Goal: Information Seeking & Learning: Learn about a topic

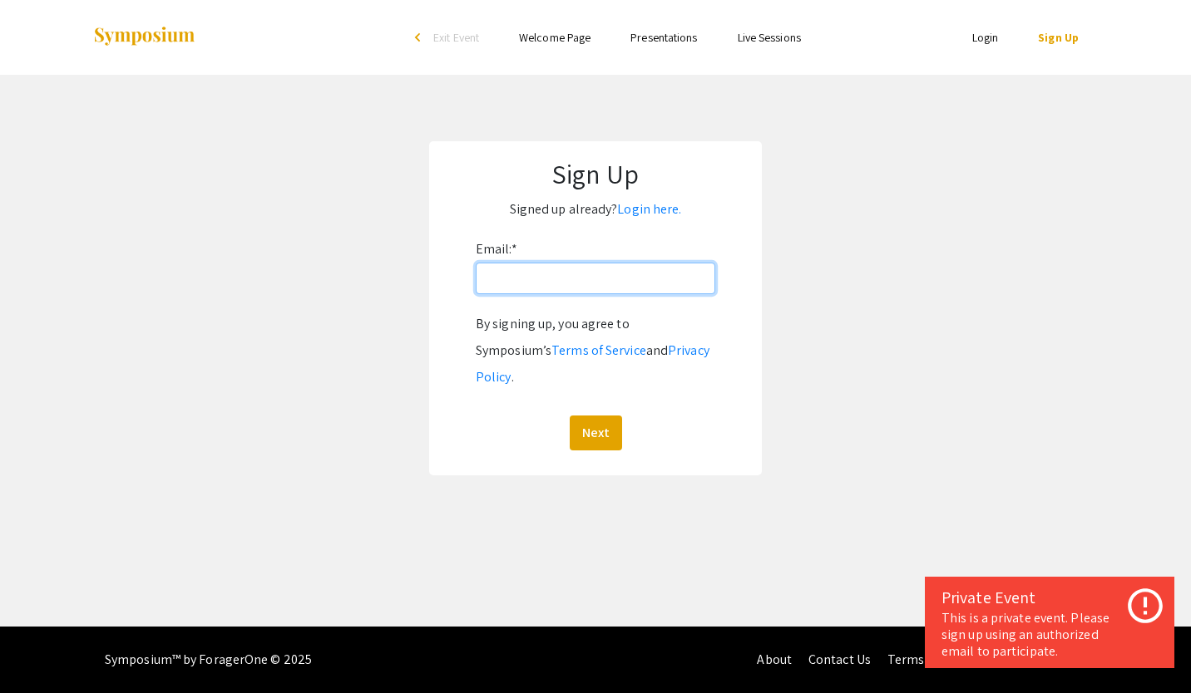
click at [621, 287] on input "Email: *" at bounding box center [595, 279] width 239 height 32
click at [669, 281] on input "Email: *" at bounding box center [595, 279] width 239 height 32
type input "[EMAIL_ADDRESS][DOMAIN_NAME]"
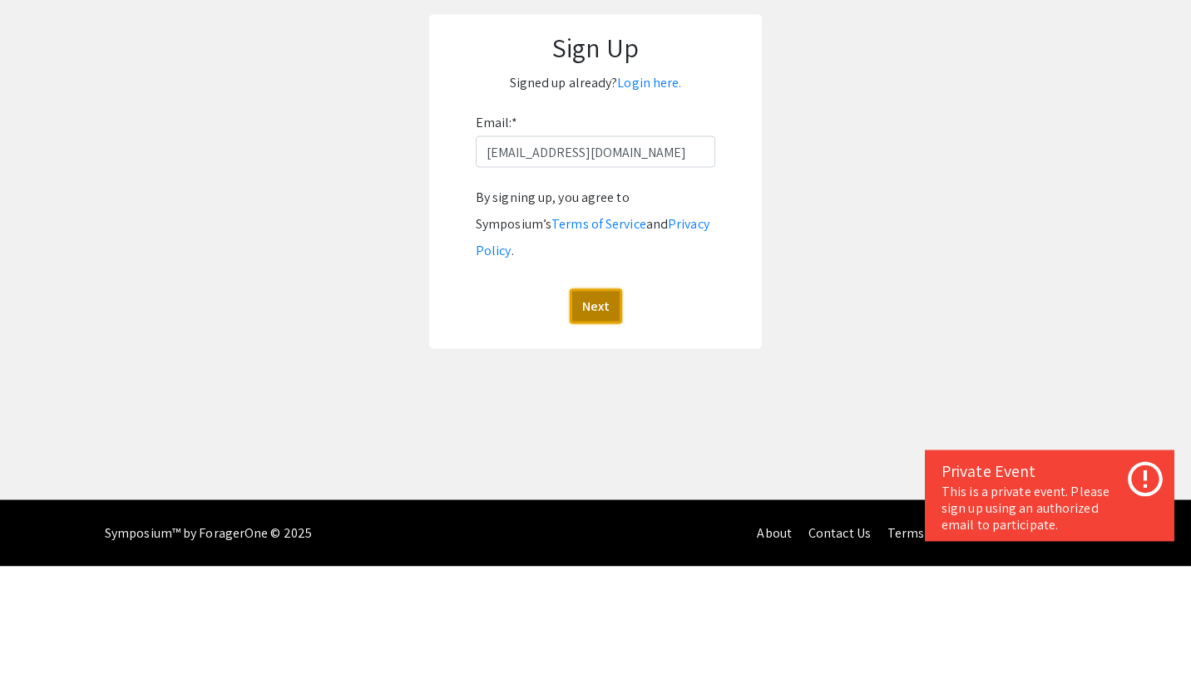
click at [605, 416] on button "Next" at bounding box center [596, 433] width 52 height 35
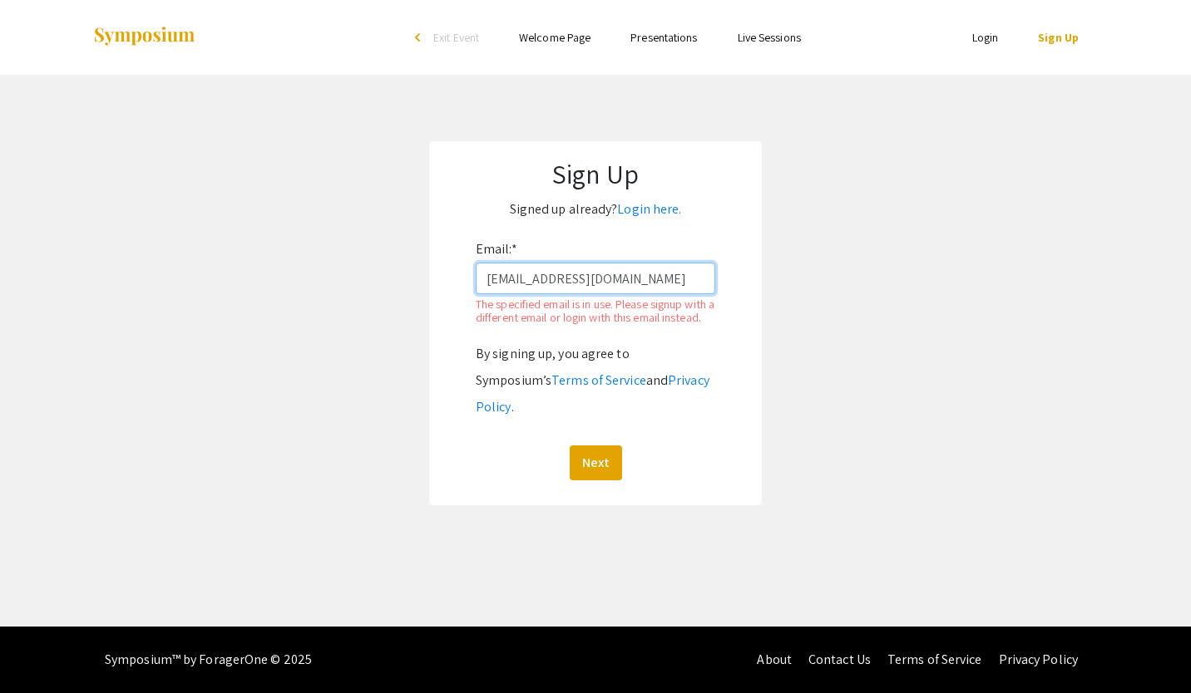
click at [666, 274] on input "[EMAIL_ADDRESS][DOMAIN_NAME]" at bounding box center [595, 279] width 239 height 32
click at [1083, 300] on app-signup "Sign Up Signed up already? Login here. Email: * [EMAIL_ADDRESS][DOMAIN_NAME] Th…" at bounding box center [595, 323] width 1191 height 364
click at [980, 44] on link "Login" at bounding box center [985, 37] width 27 height 15
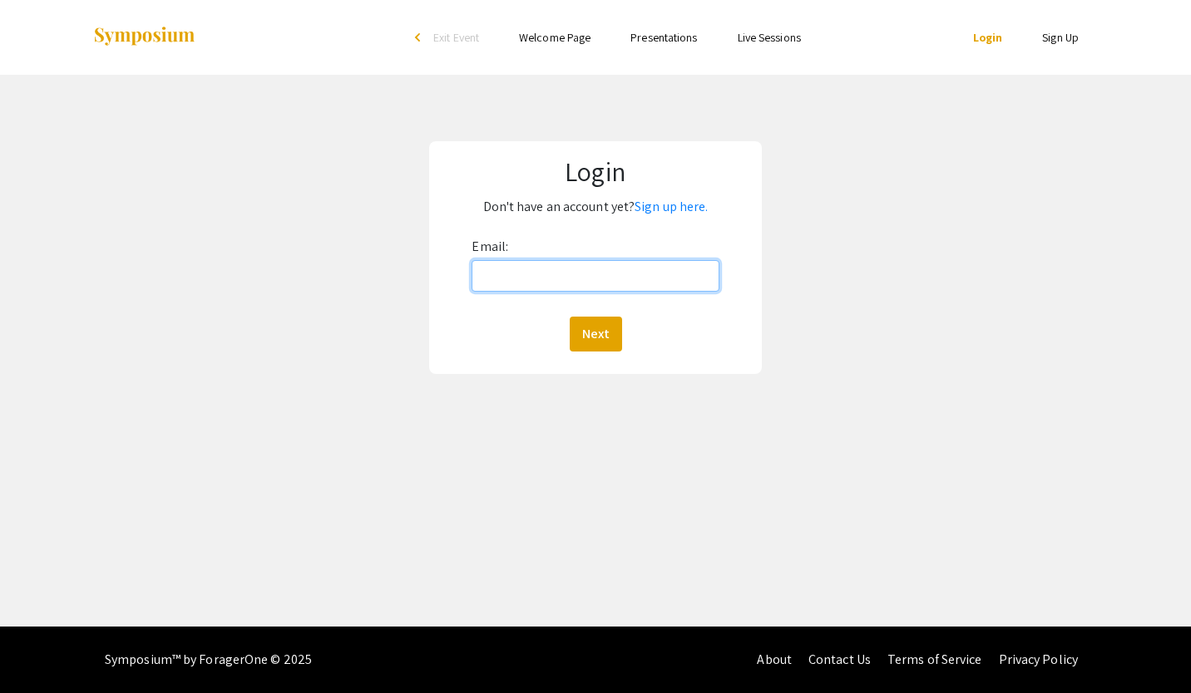
click at [656, 274] on input "Email:" at bounding box center [594, 276] width 247 height 32
click at [629, 270] on input "Email:" at bounding box center [594, 276] width 247 height 32
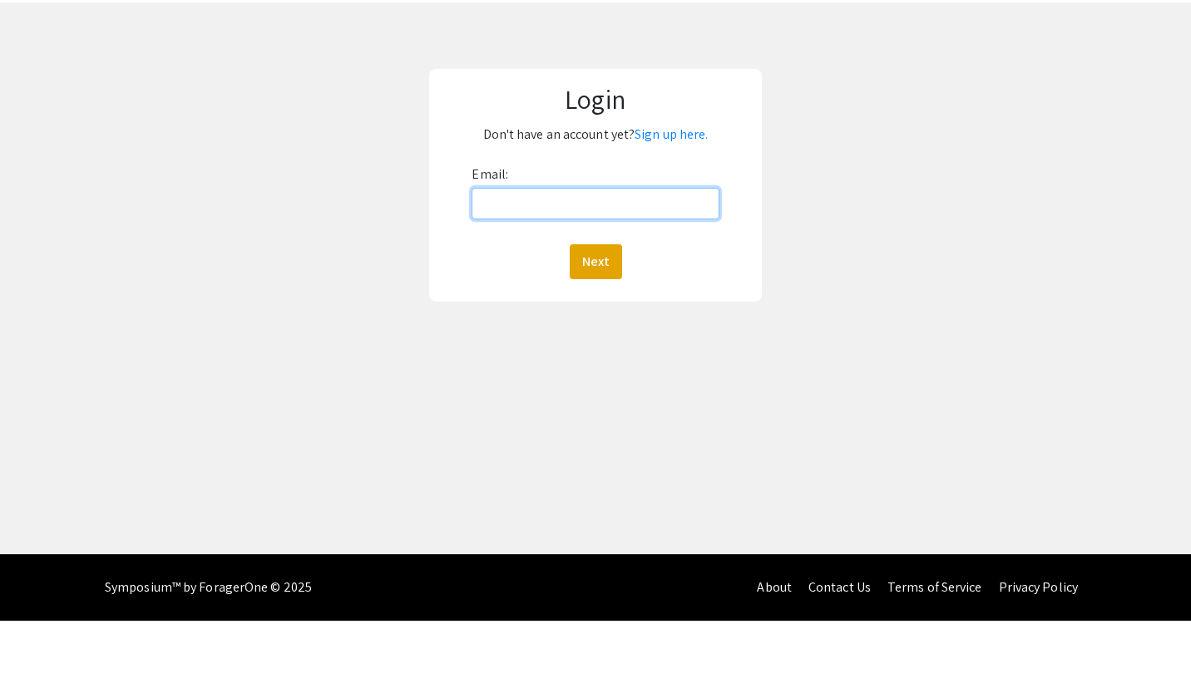
click at [647, 273] on input "Email:" at bounding box center [594, 276] width 247 height 32
click at [889, 352] on div "Login Don't have an account yet? Sign up here. Email: Next" at bounding box center [596, 258] width 1216 height 366
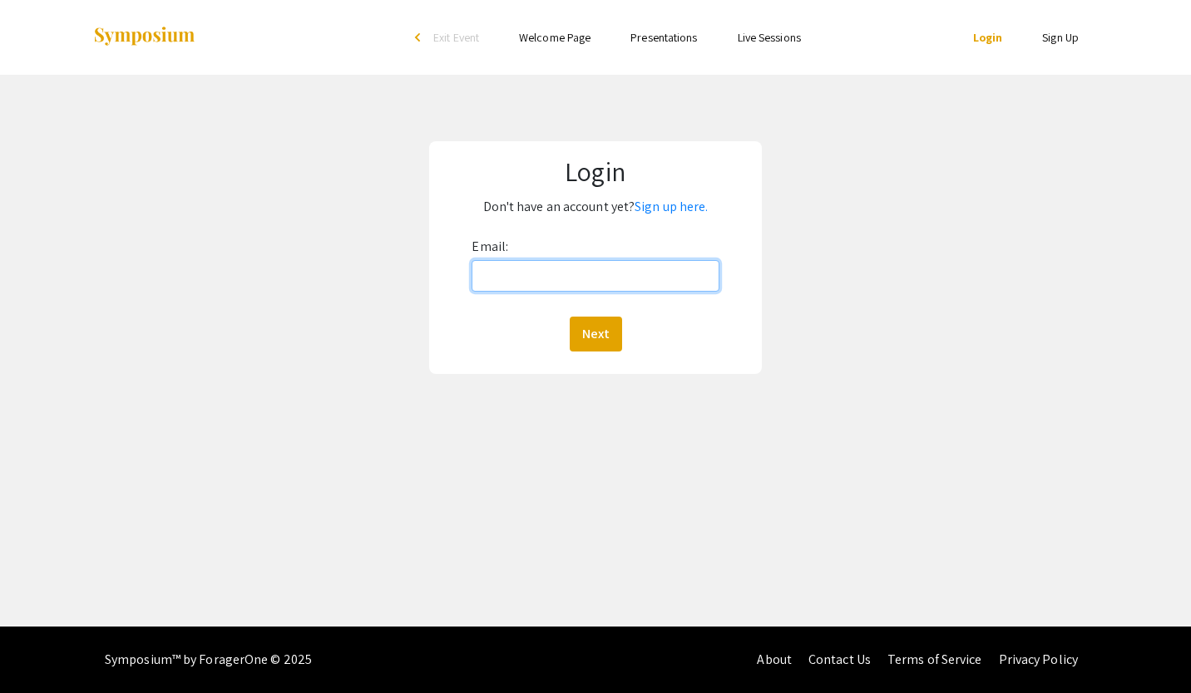
click at [598, 268] on input "Email:" at bounding box center [594, 276] width 247 height 32
click at [667, 277] on input "Email:" at bounding box center [594, 276] width 247 height 32
type input "[EMAIL_ADDRESS][DOMAIN_NAME]"
click at [570, 317] on button "Next" at bounding box center [596, 334] width 52 height 35
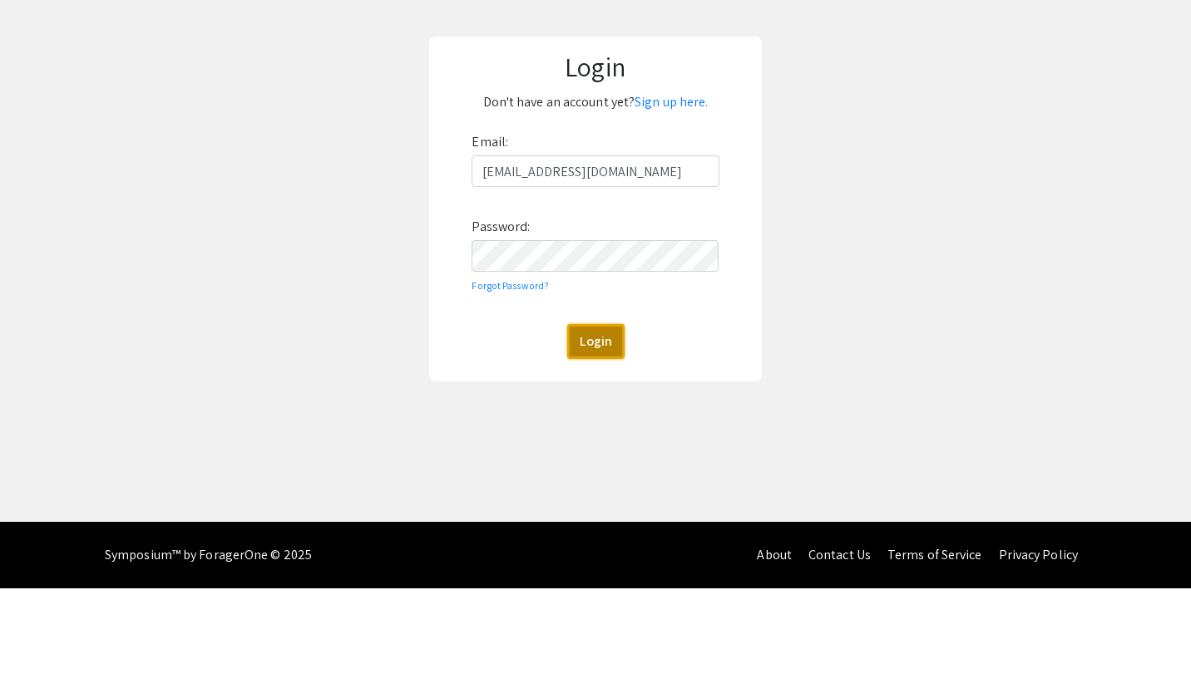
click at [591, 442] on button "Login" at bounding box center [595, 446] width 57 height 35
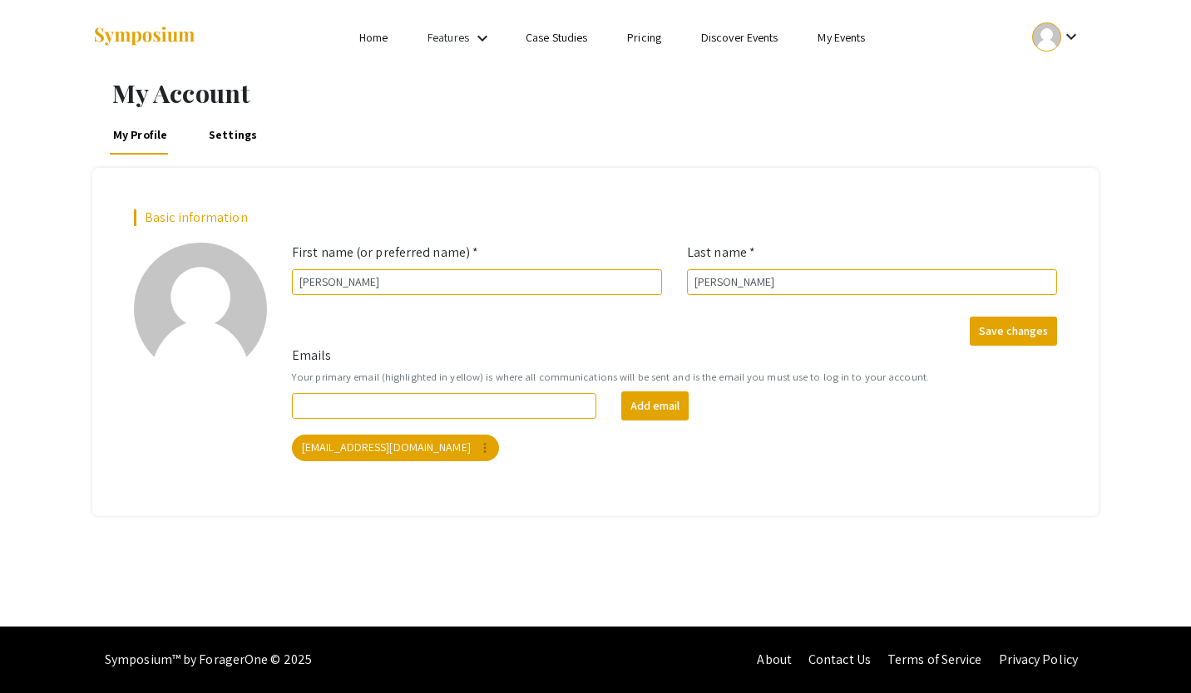
click at [865, 37] on link "My Events" at bounding box center [840, 37] width 47 height 15
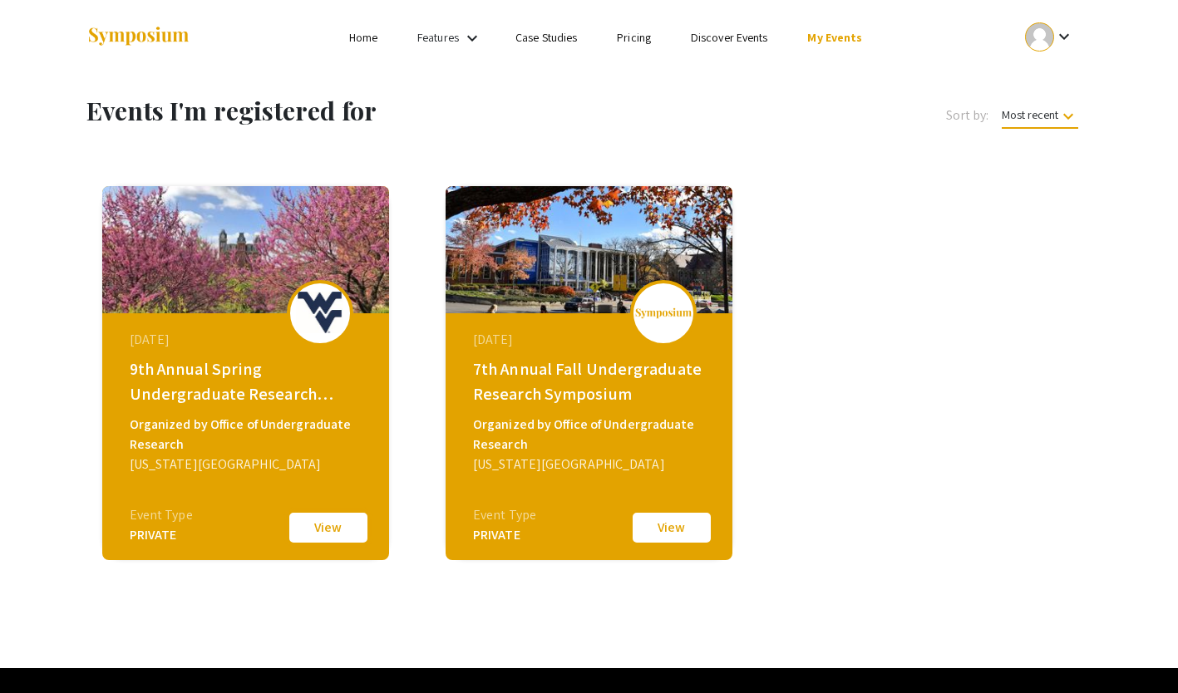
click at [325, 535] on button "View" at bounding box center [328, 528] width 83 height 35
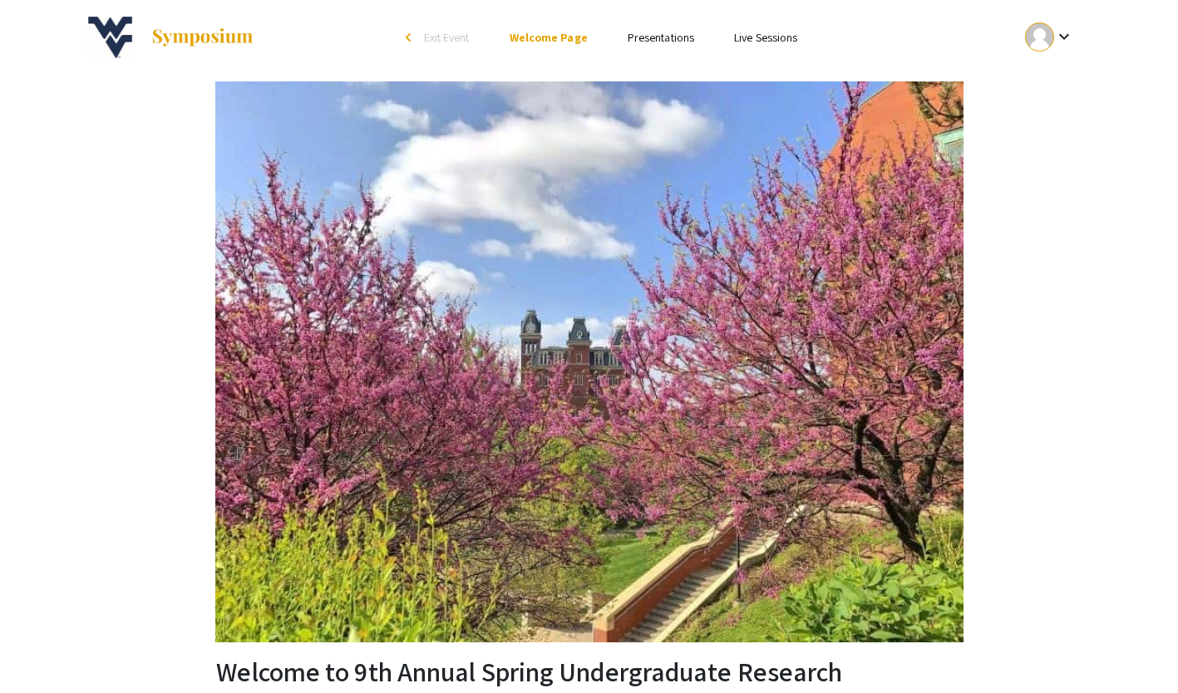
click at [669, 42] on link "Presentations" at bounding box center [661, 37] width 67 height 15
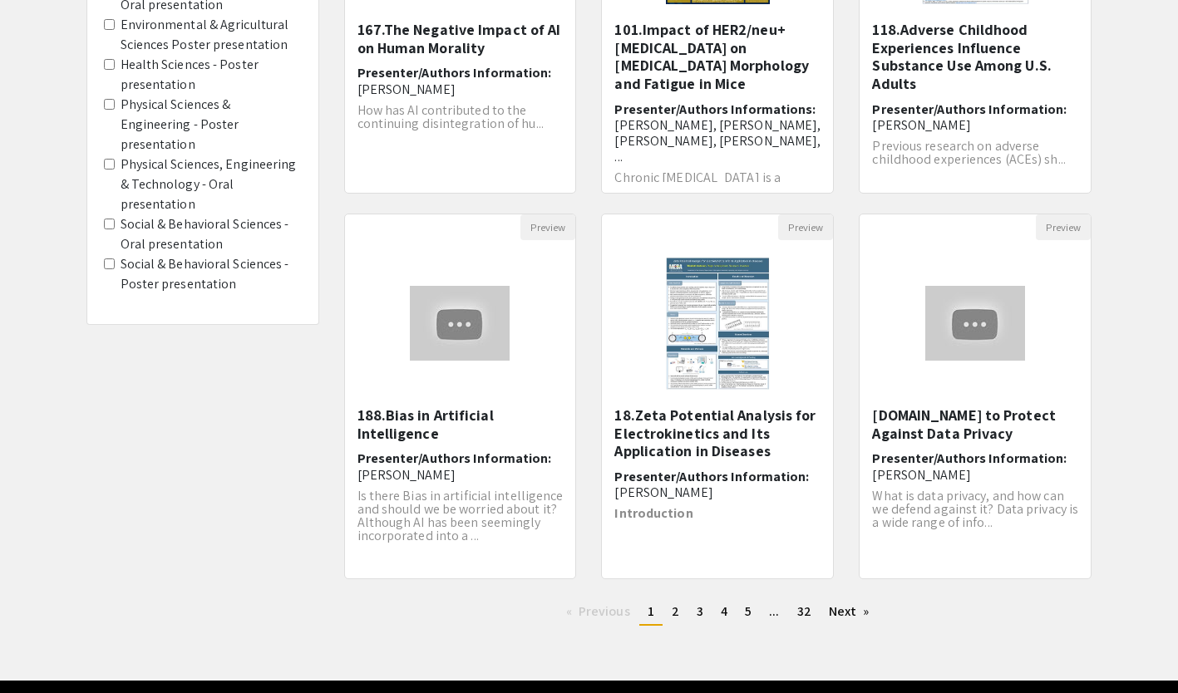
scroll to position [409, 0]
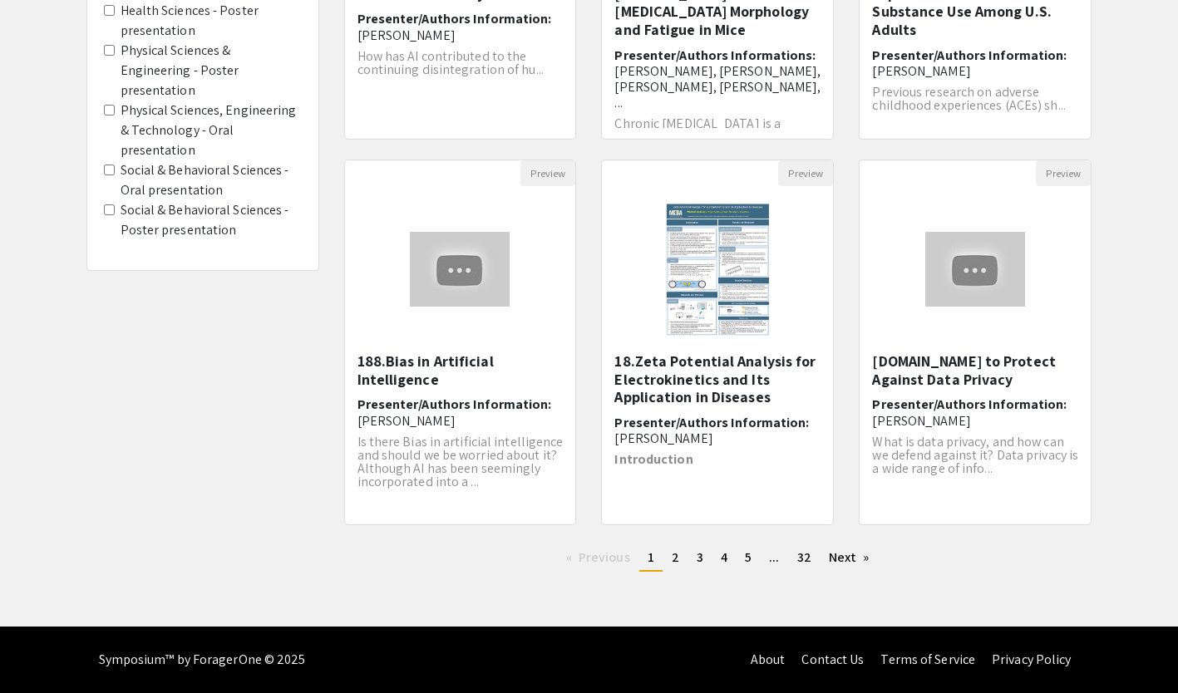
click at [1095, 603] on div "Skip navigation arrow_back_ios Exit Event Welcome Page Presentations Live Sessi…" at bounding box center [589, 109] width 1178 height 1036
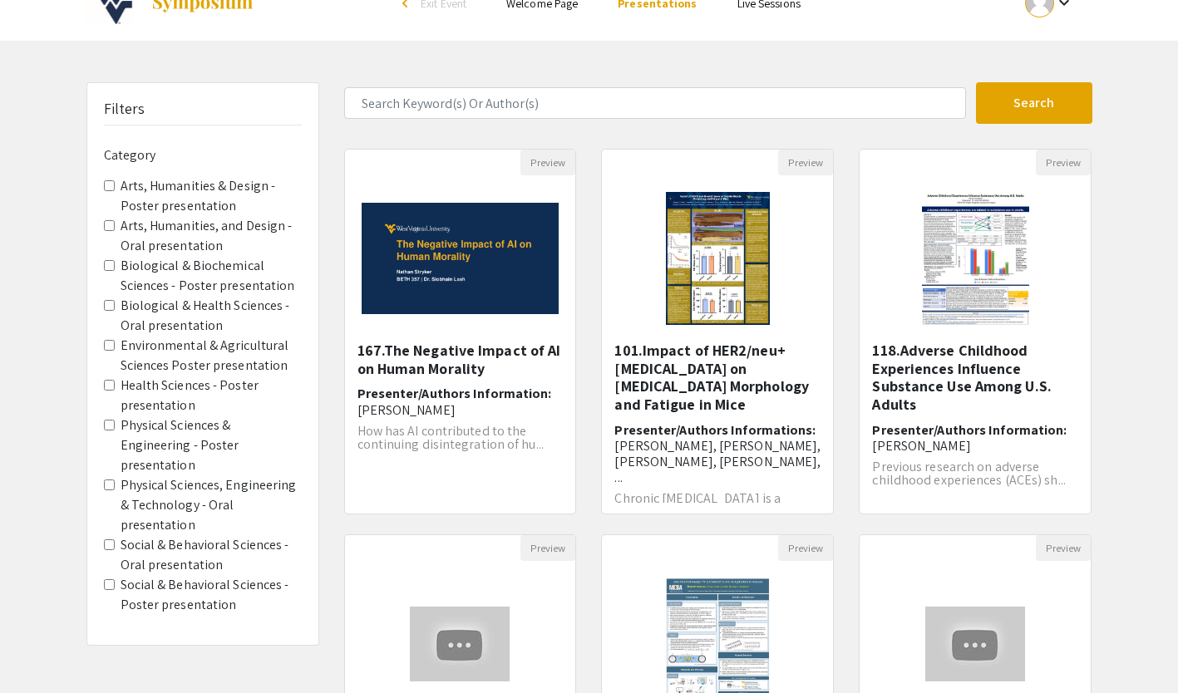
scroll to position [45, 0]
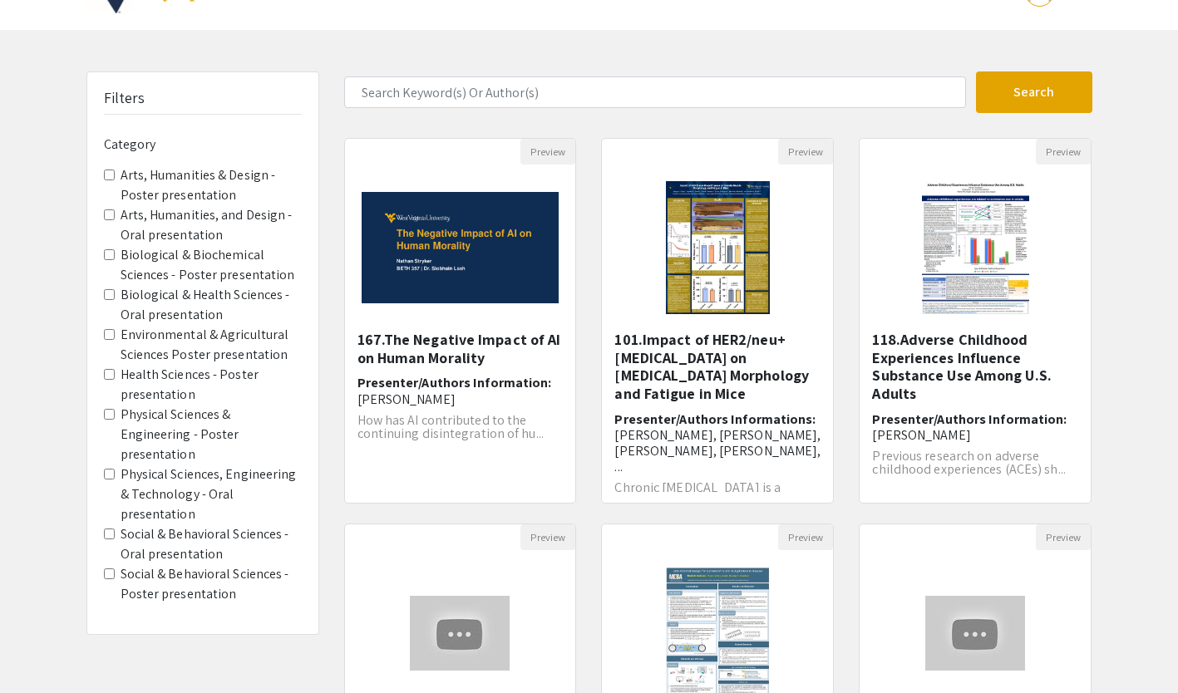
click at [108, 414] on presentation "Physical Sciences & Engineering - Poster presentation" at bounding box center [109, 414] width 11 height 11
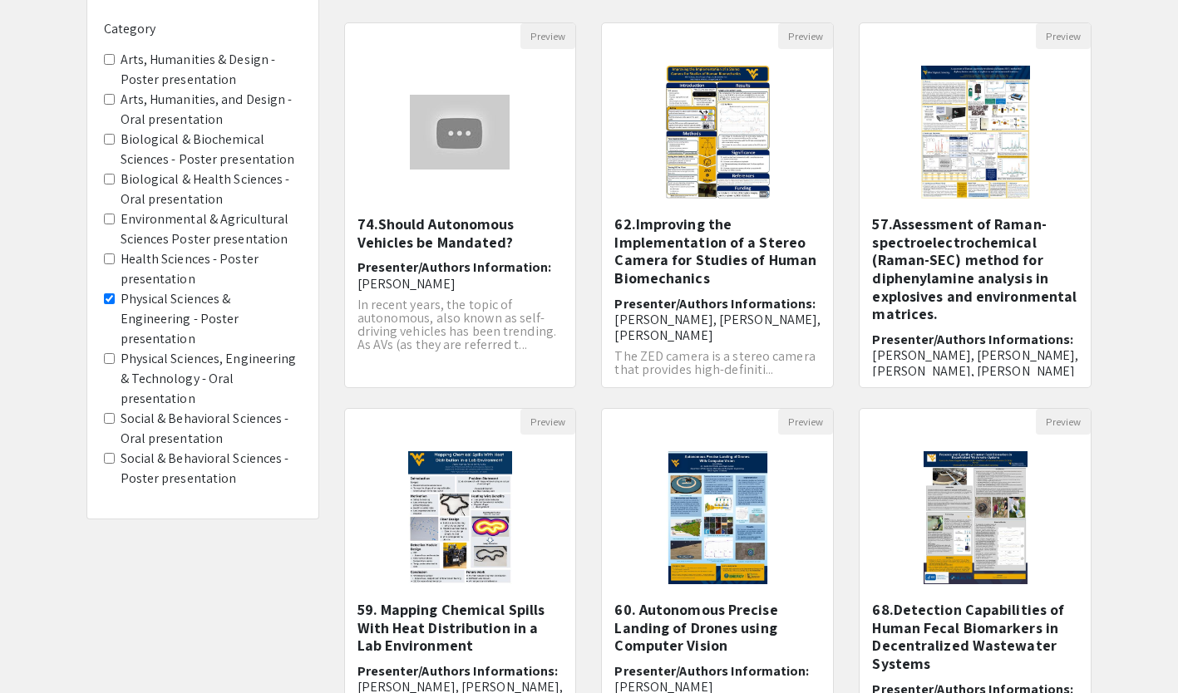
scroll to position [409, 0]
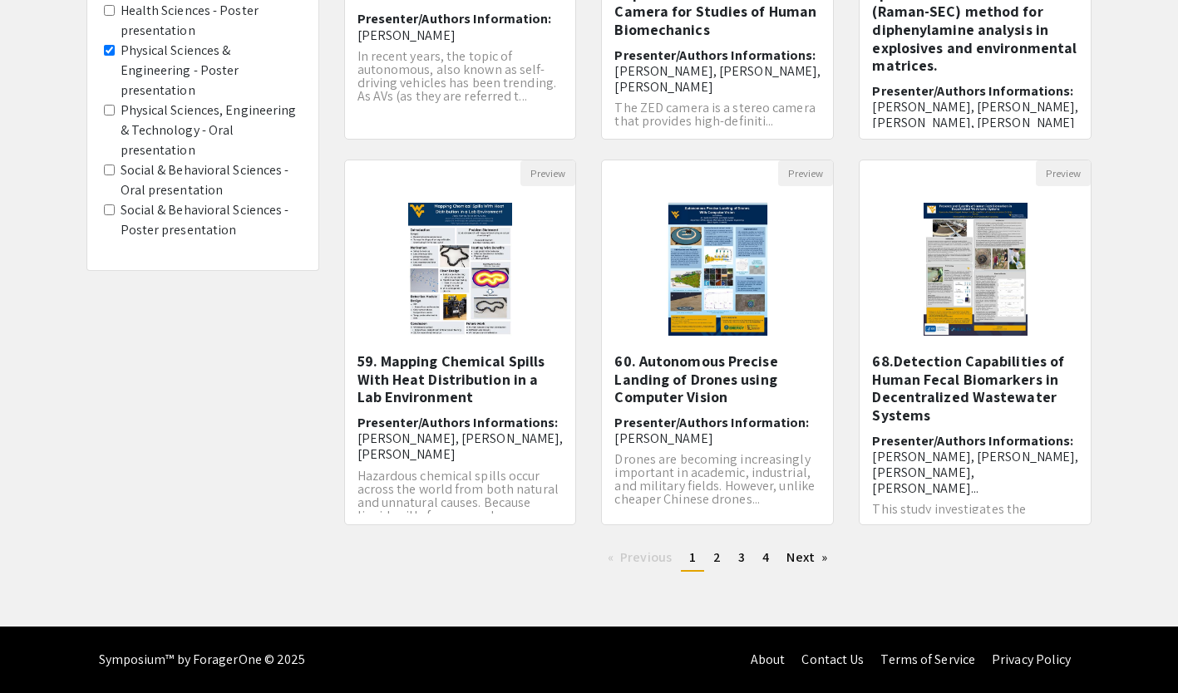
click at [765, 559] on span "4" at bounding box center [766, 557] width 7 height 17
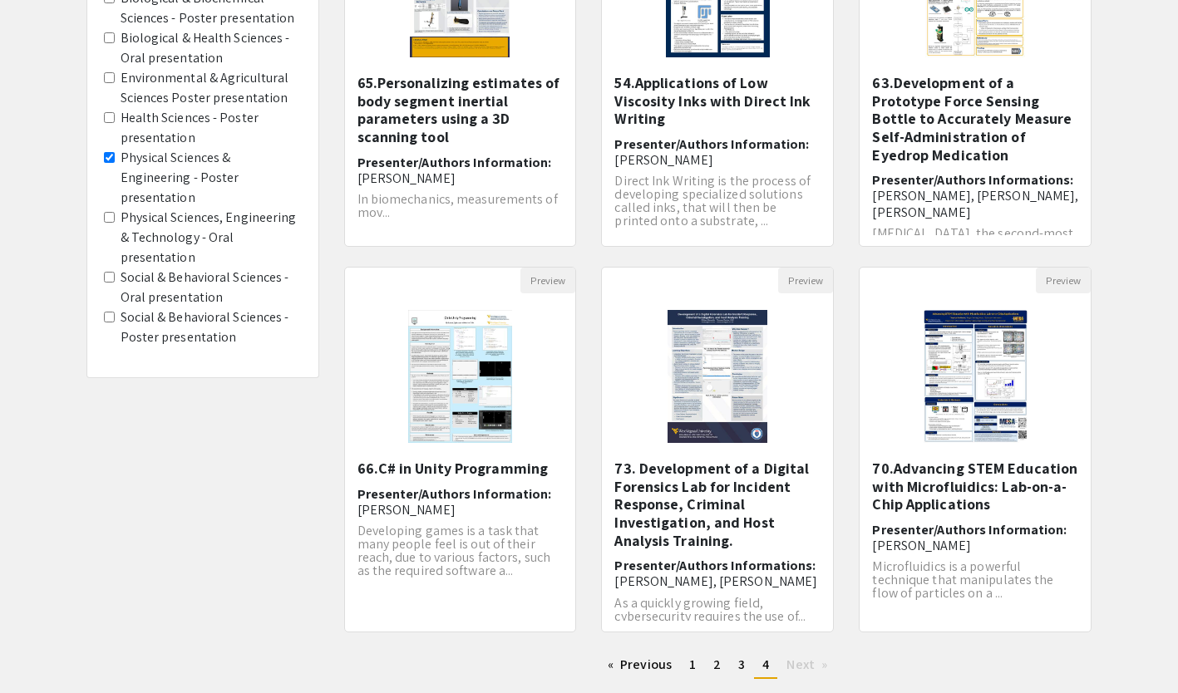
scroll to position [303, 0]
click at [975, 487] on h5 "70.Advancing STEM Education with Microfluidics: Lab-on-a-Chip Applications" at bounding box center [975, 486] width 206 height 54
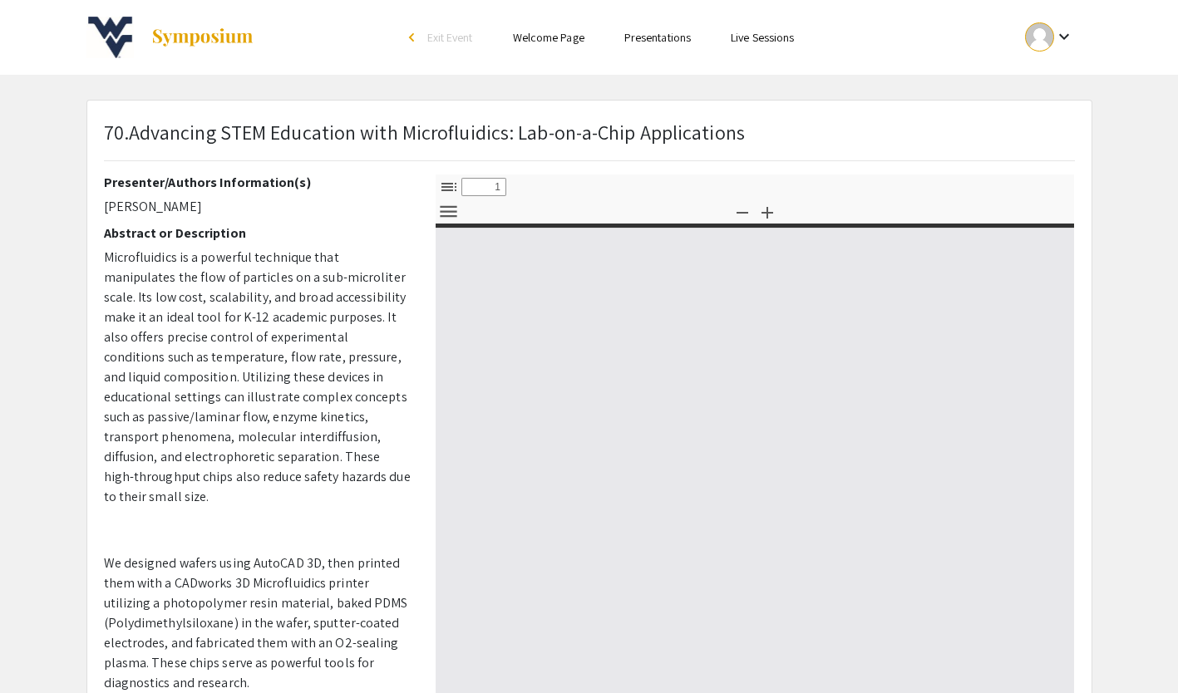
select select "custom"
type input "0"
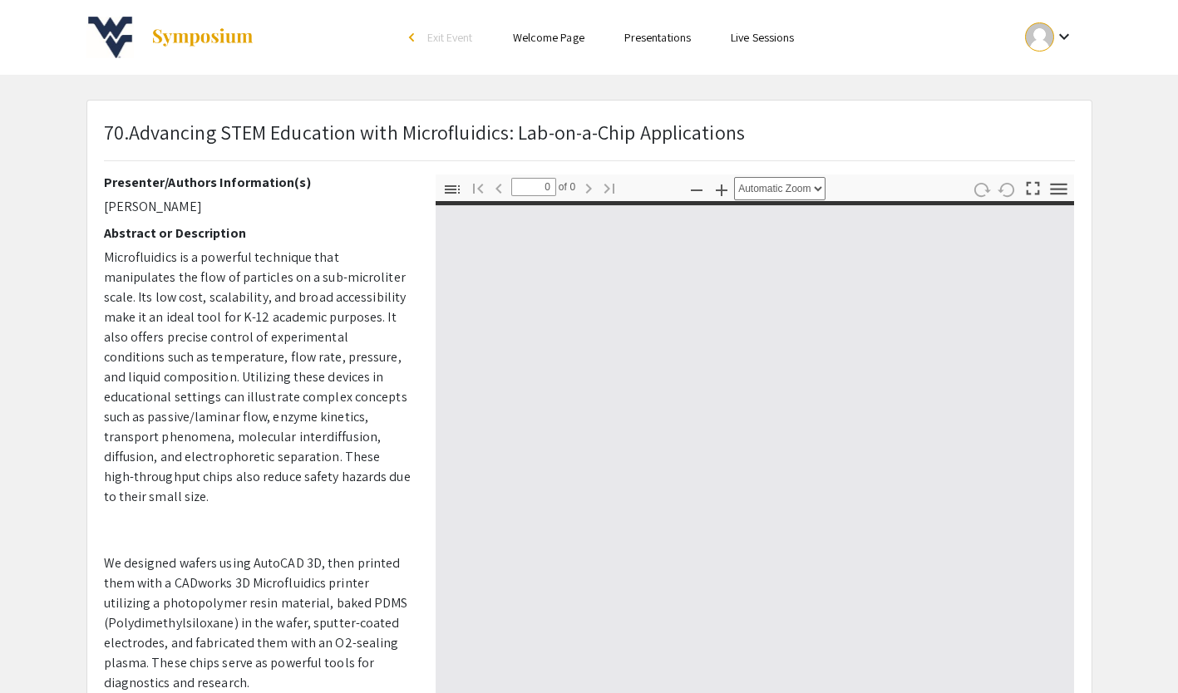
select select "custom"
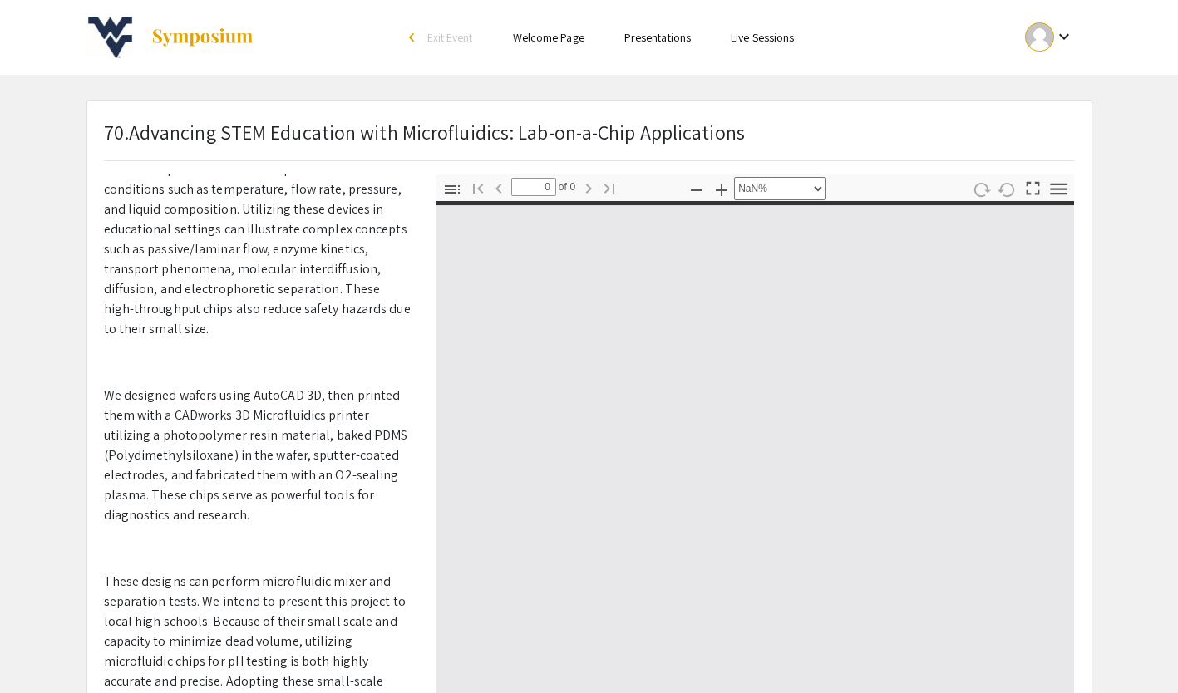
type input "1"
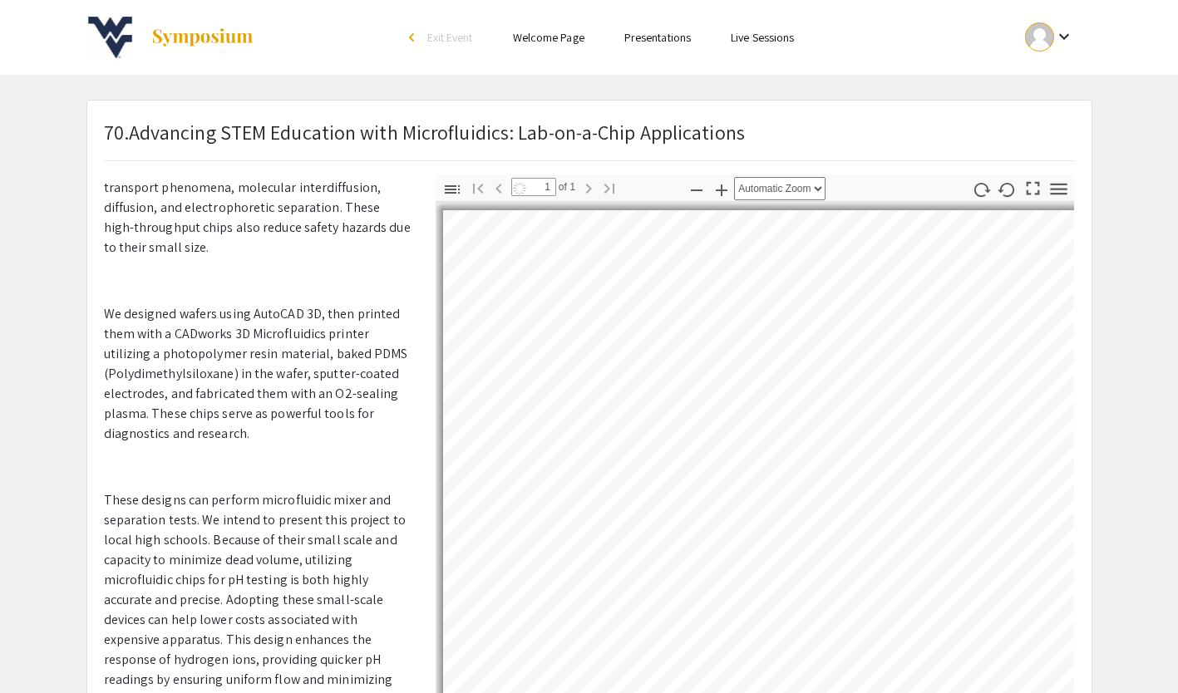
select select "auto"
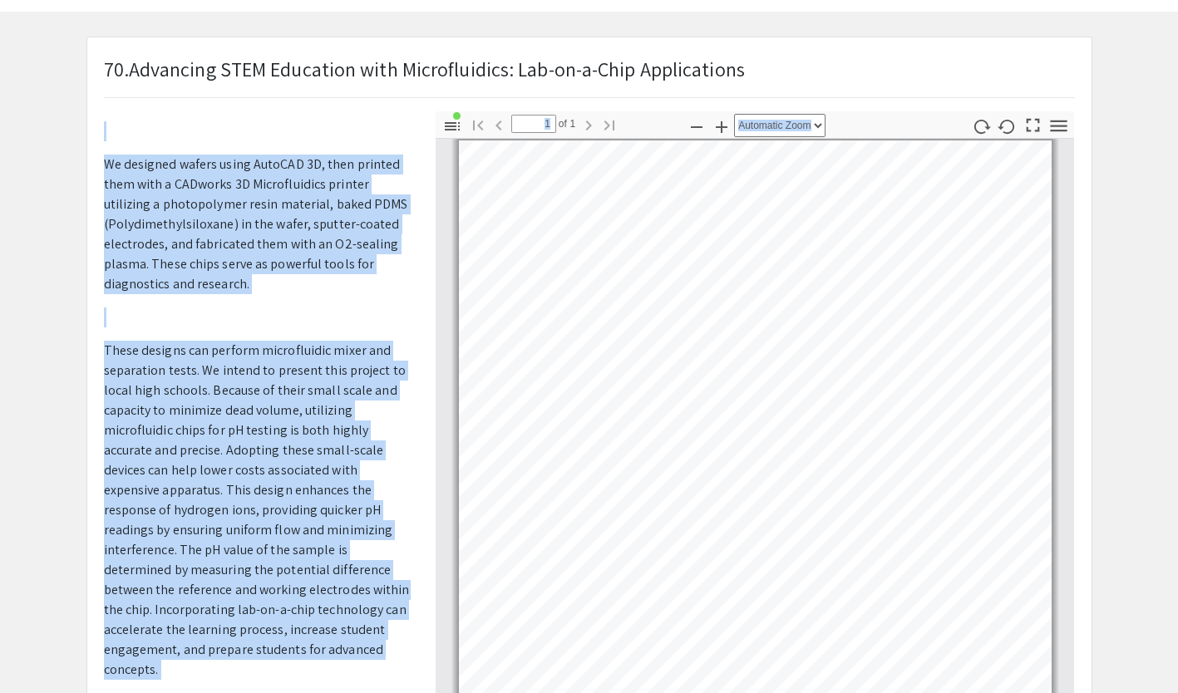
scroll to position [139, 0]
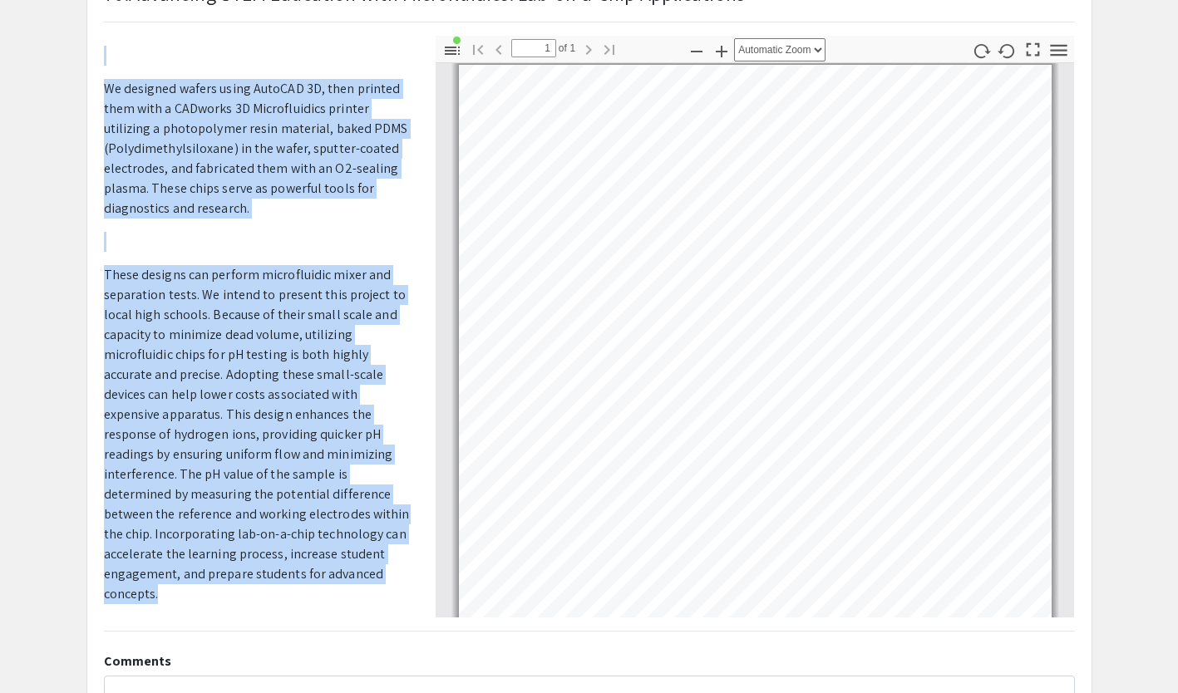
copy div "Loremips do Sitametcons Adipiscingeli se d eiusmodt incididun utla etdoloremag …"
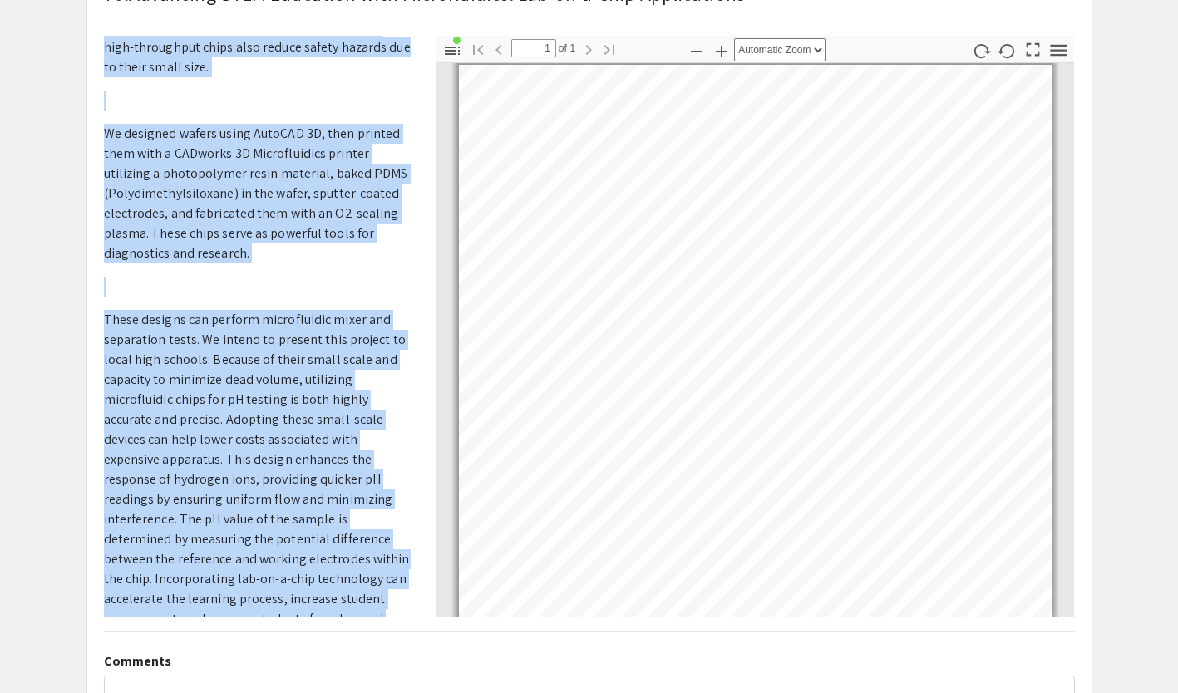
scroll to position [284, 0]
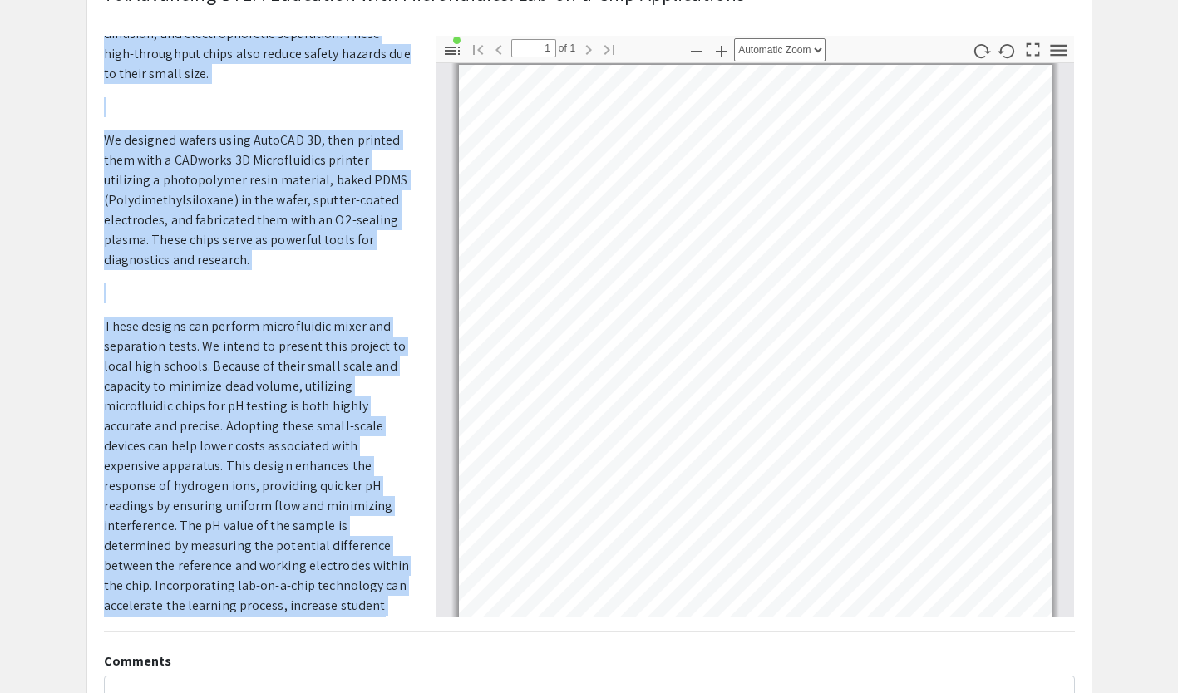
click at [8, 353] on app-presentation "70.Advancing STEM Education with Microfluidics: Lab-on-a-Chip Applications Pres…" at bounding box center [589, 381] width 1178 height 841
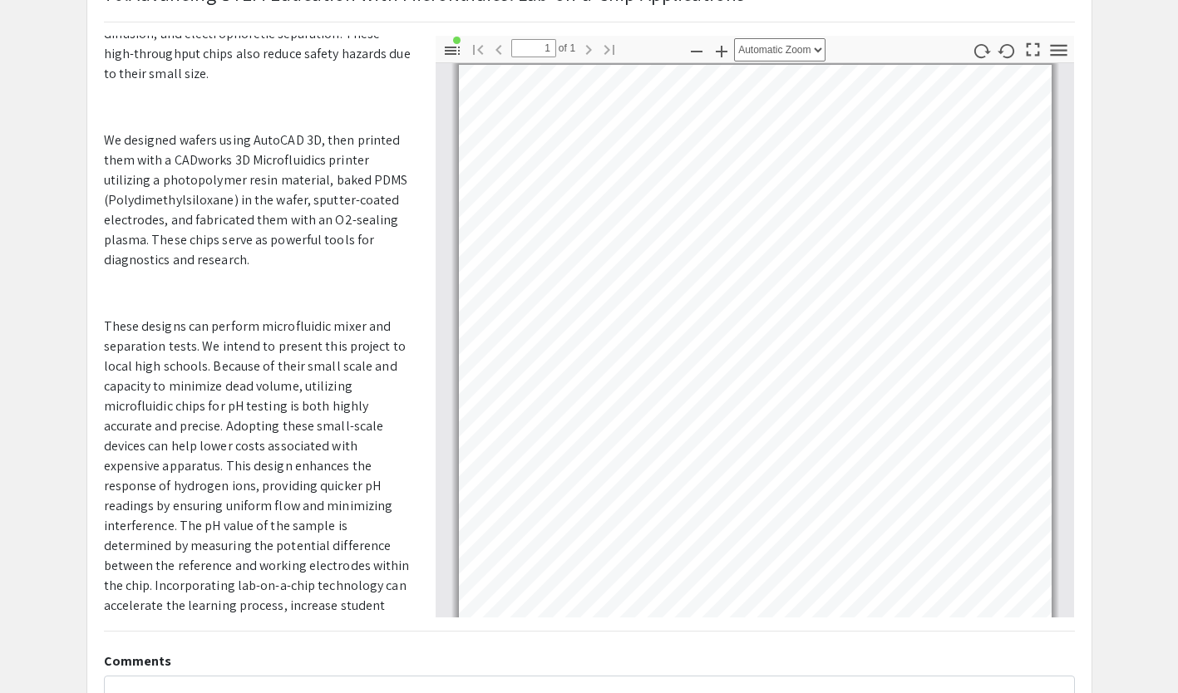
scroll to position [0, 0]
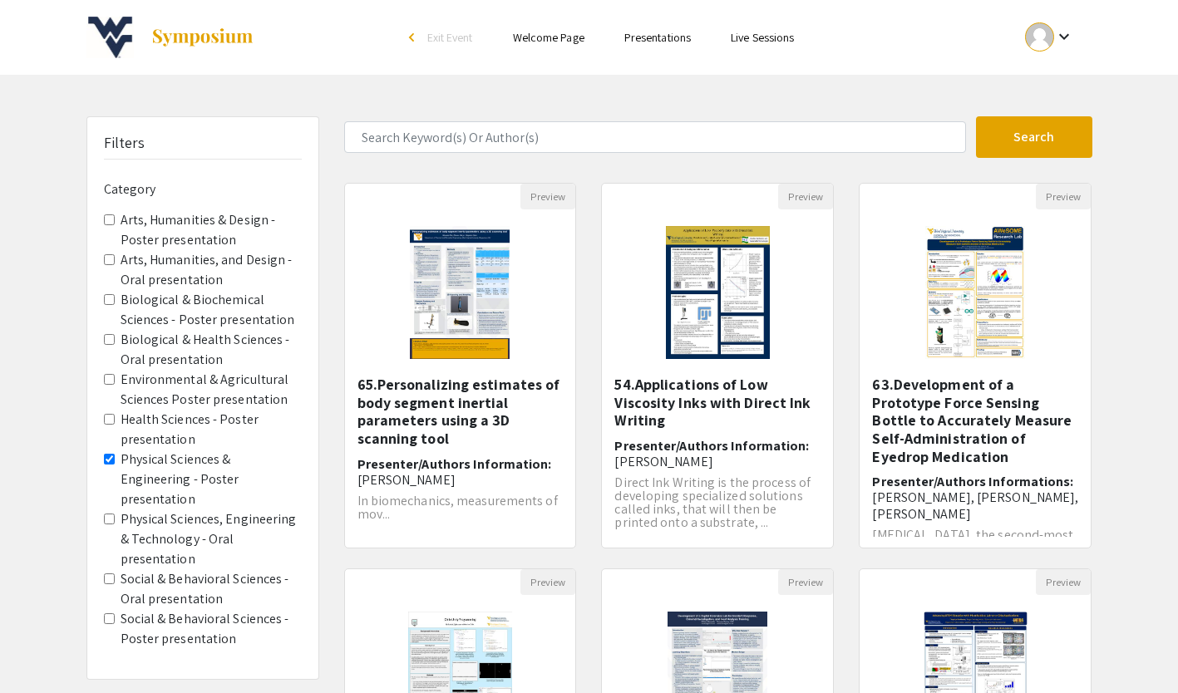
click at [437, 39] on span "Exit Event" at bounding box center [450, 37] width 46 height 15
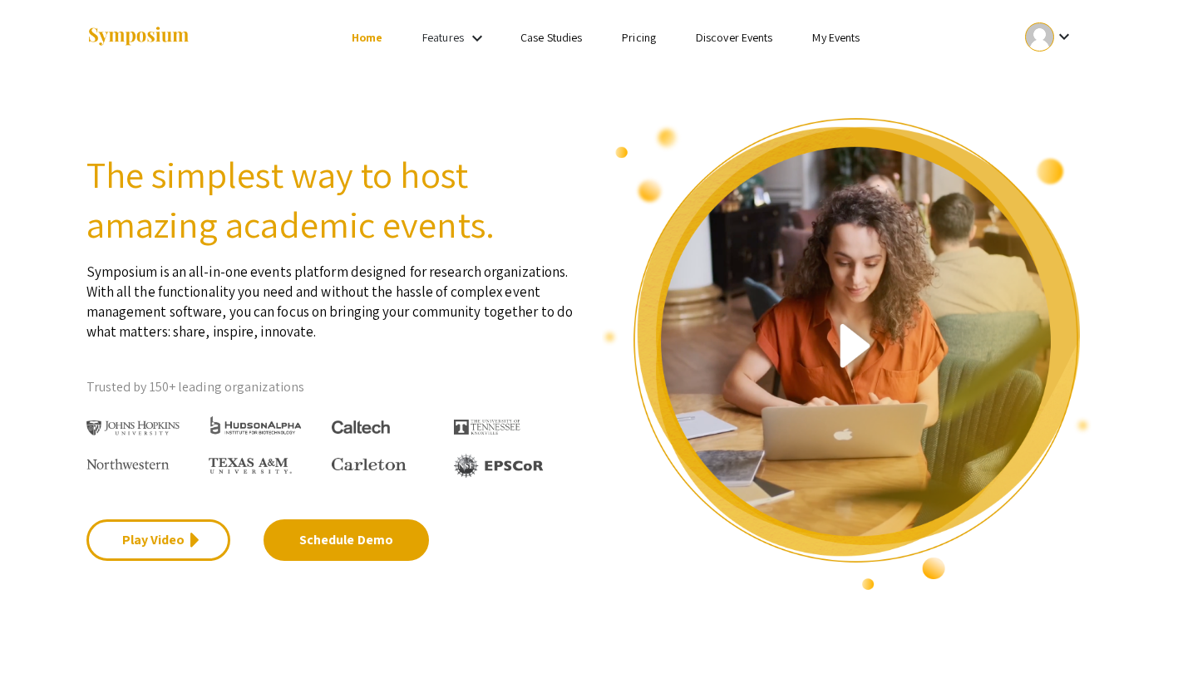
click at [847, 35] on link "My Events" at bounding box center [835, 37] width 47 height 15
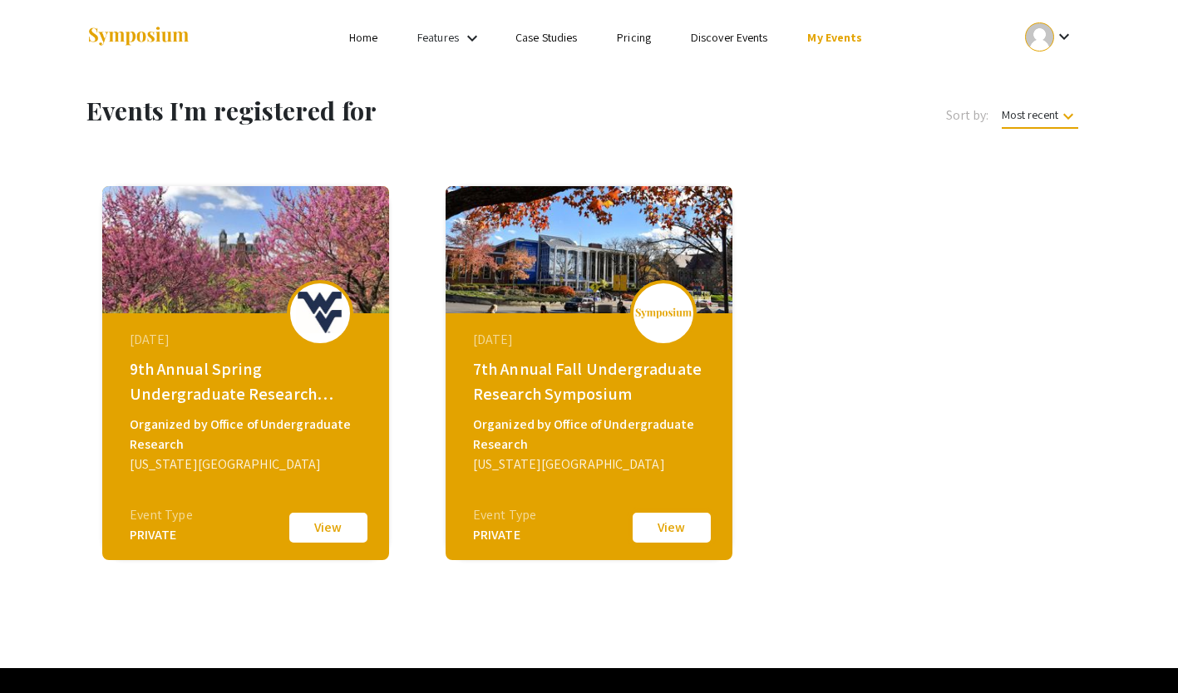
click at [686, 534] on button "View" at bounding box center [671, 528] width 83 height 35
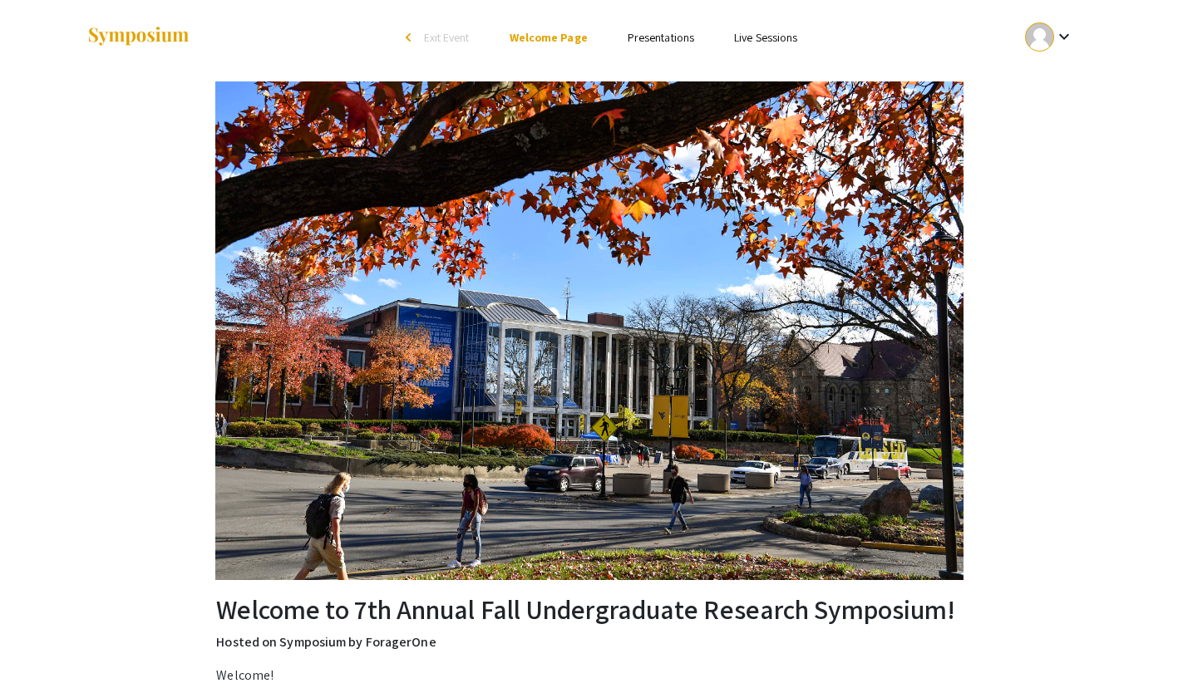
click at [674, 33] on link "Presentations" at bounding box center [661, 37] width 67 height 15
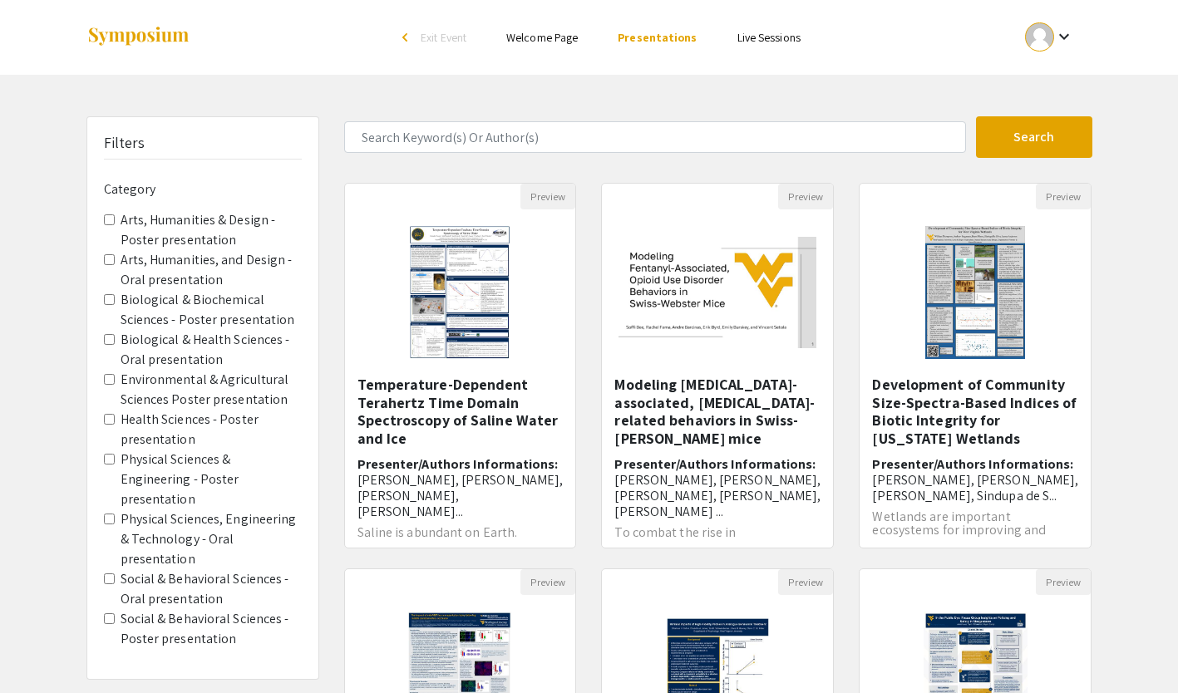
click at [109, 463] on presentation "Physical Sciences & Engineering - Poster presentation" at bounding box center [109, 459] width 11 height 11
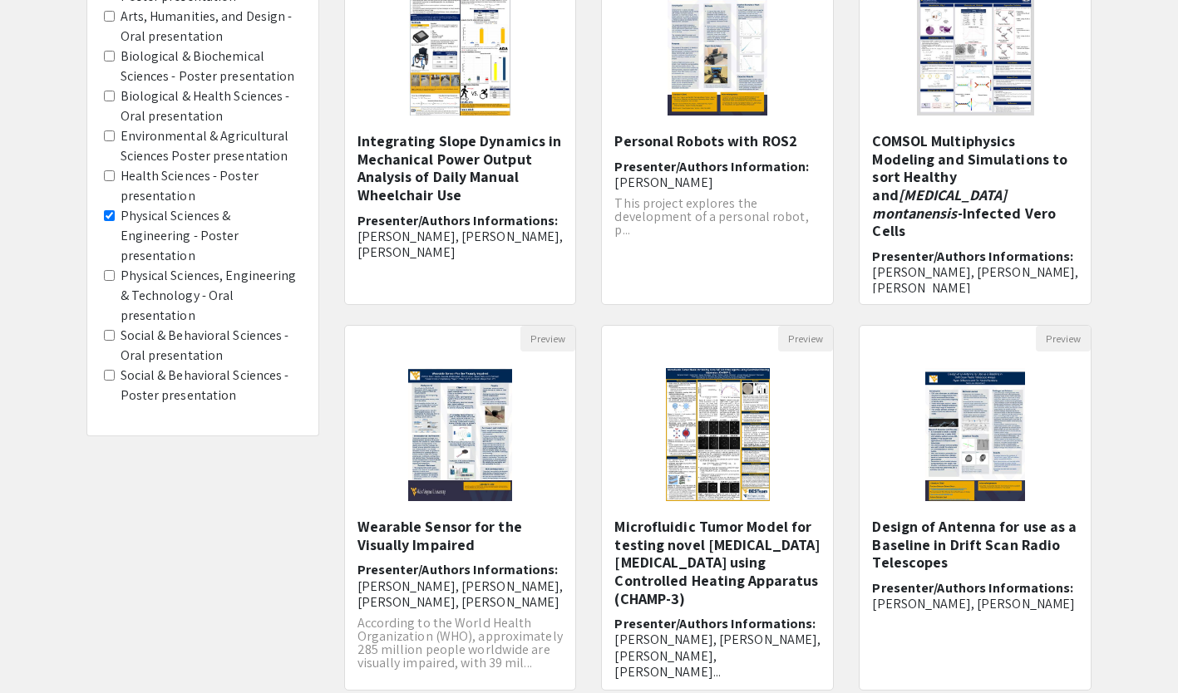
scroll to position [409, 0]
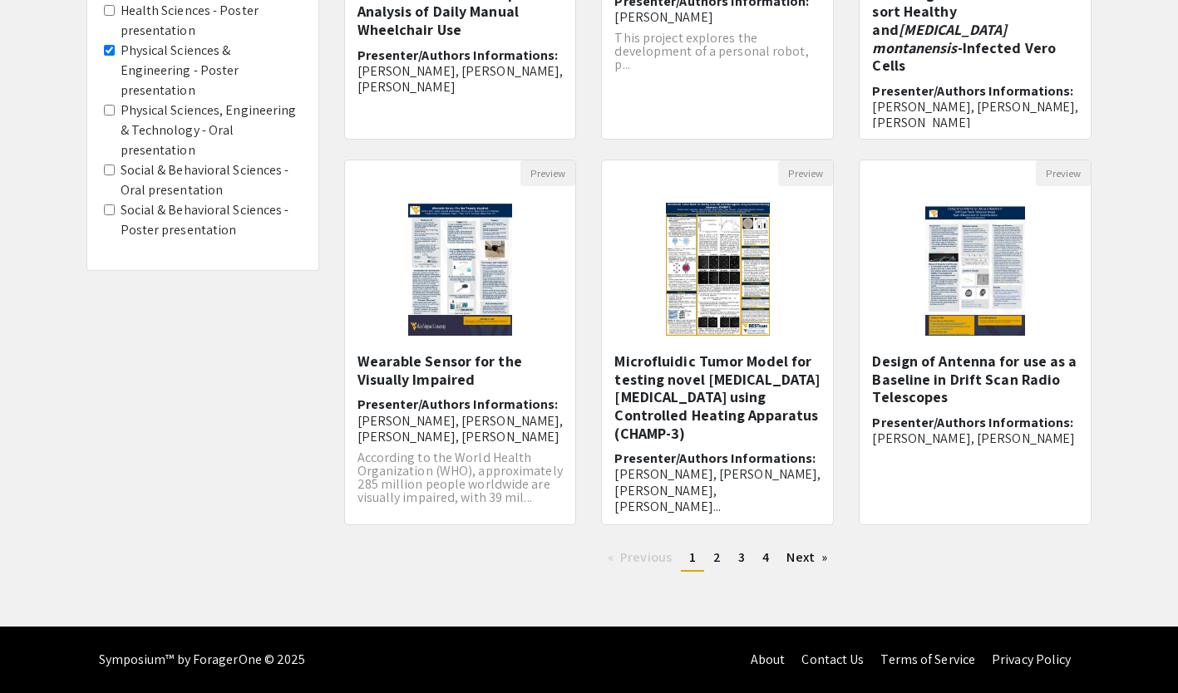
click at [765, 558] on span "4" at bounding box center [766, 557] width 7 height 17
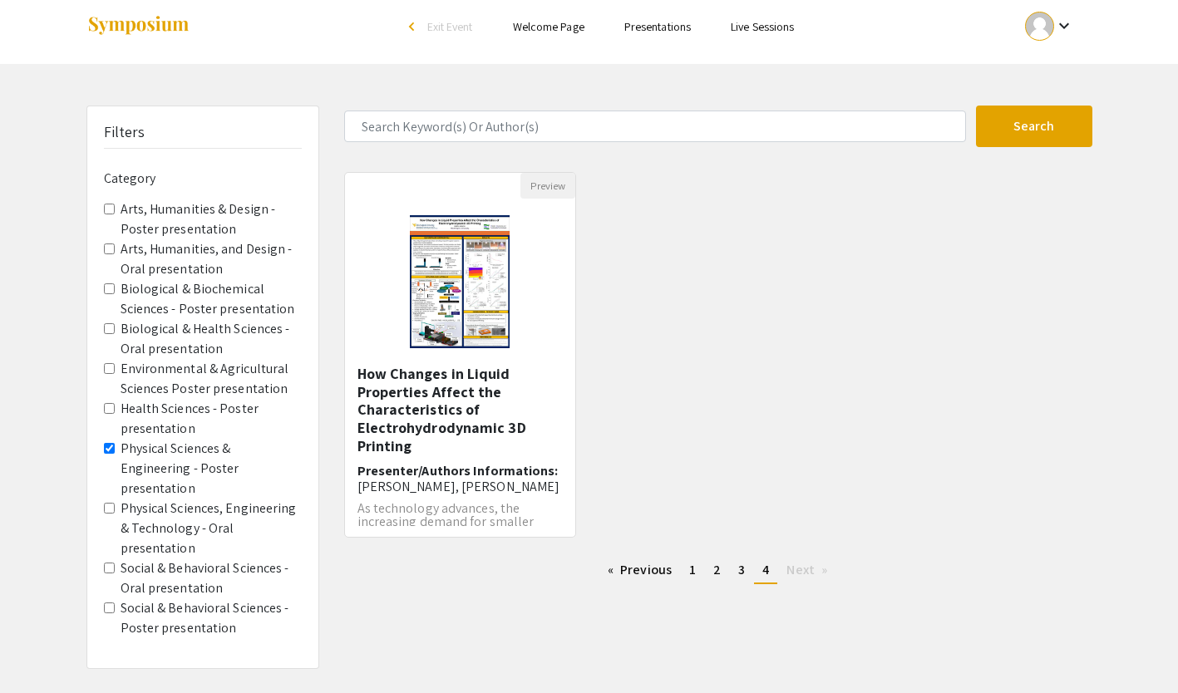
scroll to position [7, 0]
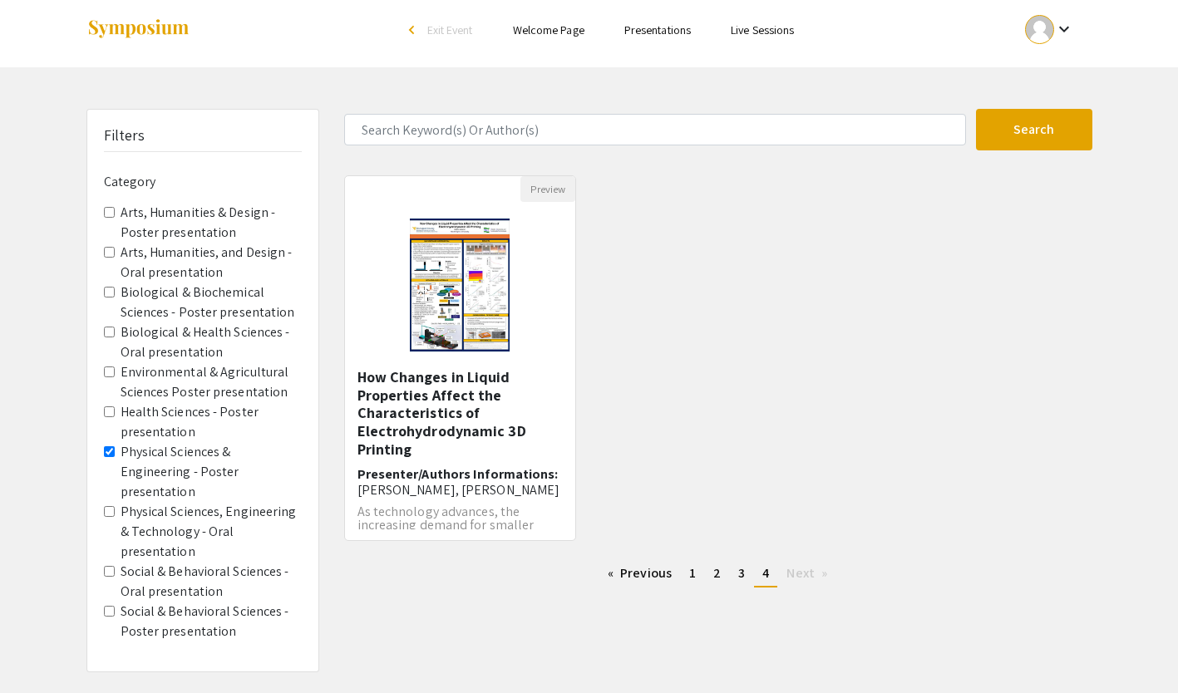
click at [438, 388] on h5 "How Changes in Liquid Properties Affect the Characteristics of Electrohydrodyna…" at bounding box center [461, 413] width 206 height 90
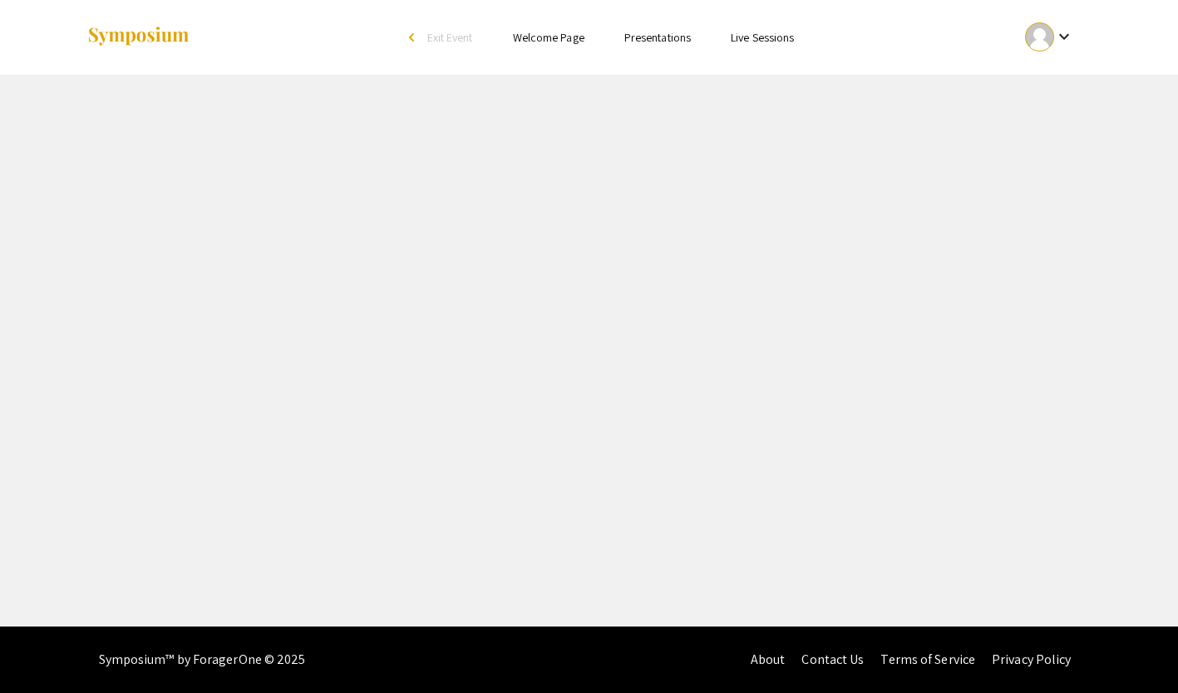
select select "custom"
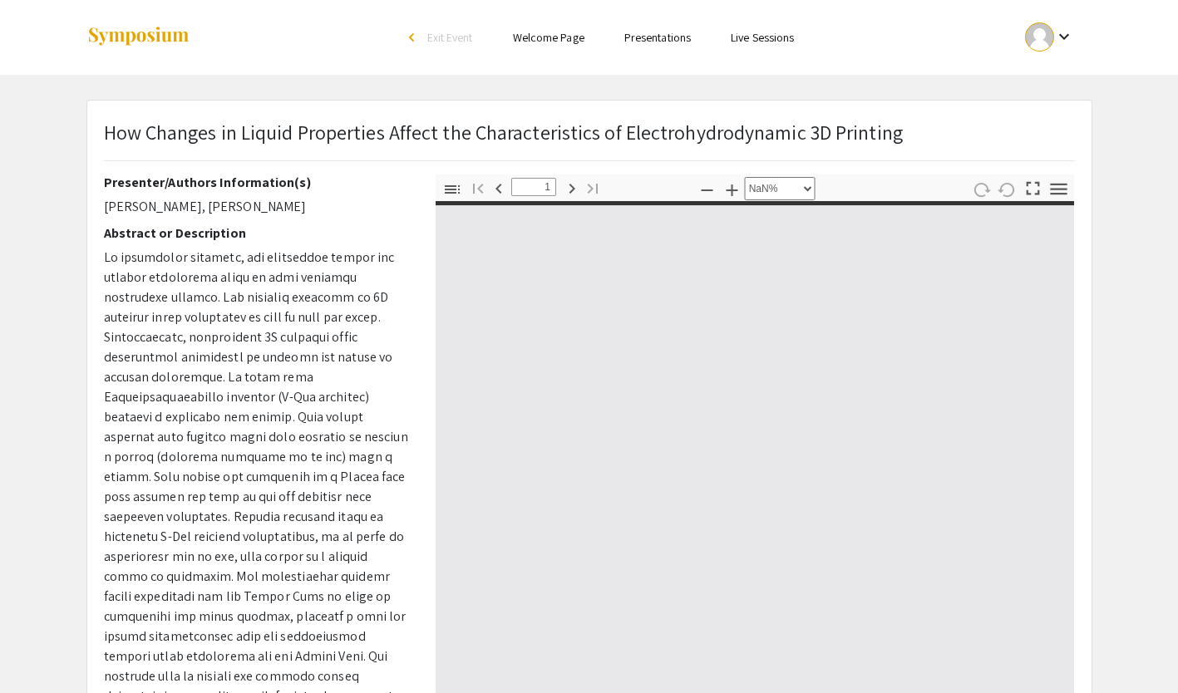
type input "0"
select select "custom"
type input "1"
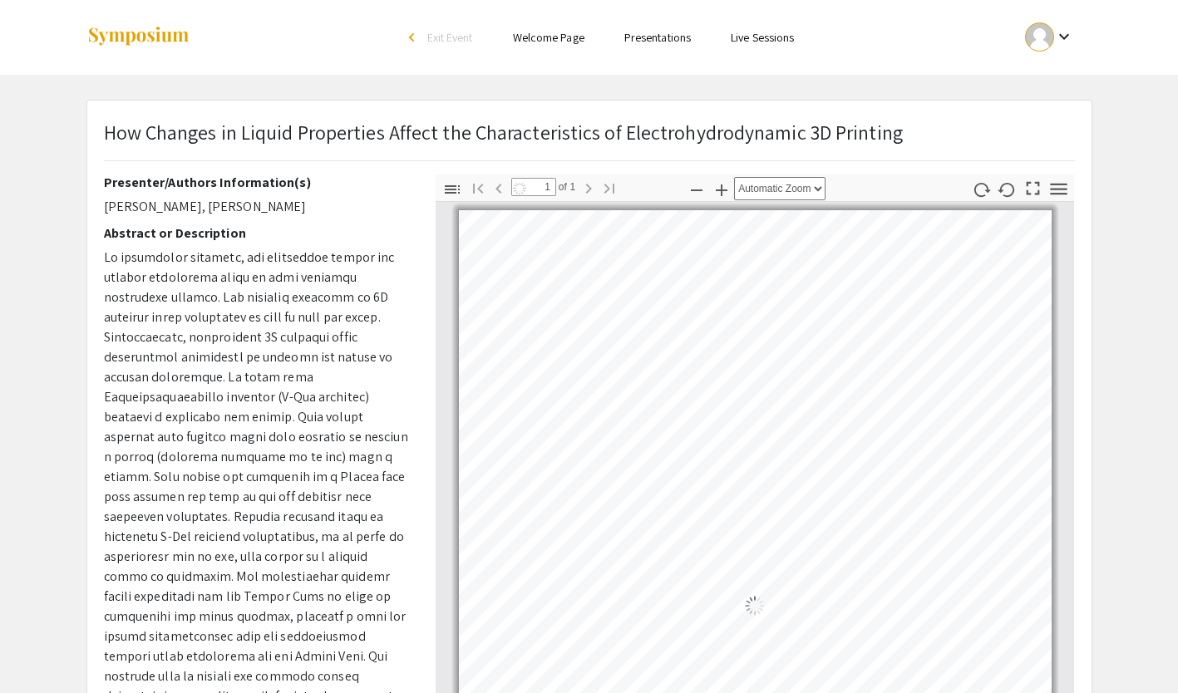
select select "auto"
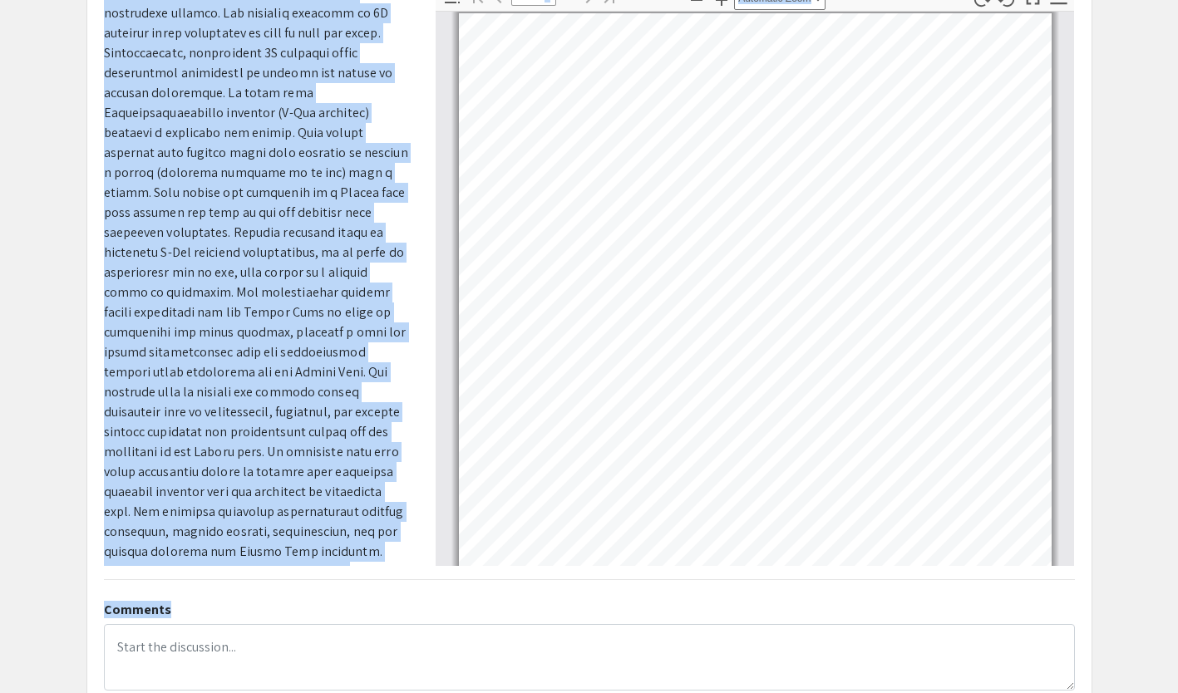
scroll to position [163, 0]
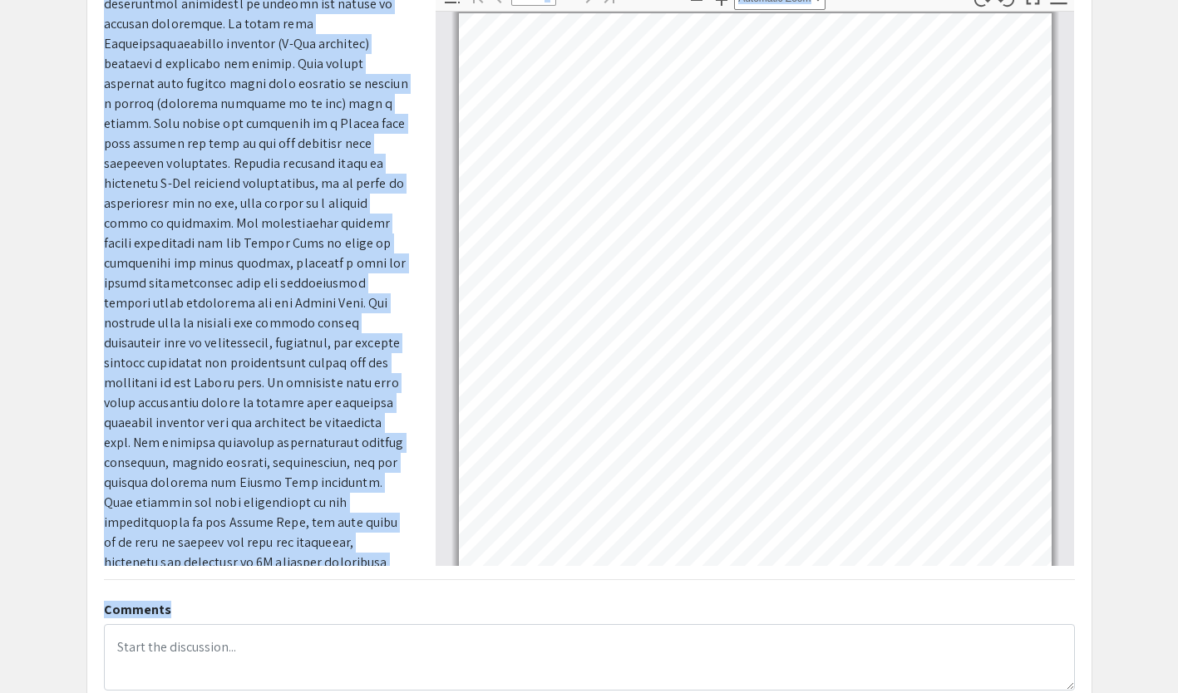
copy div "Abstract or Description As technology advances, the increasing demand for small…"
click at [415, 56] on div "Presenter/Authors Information(s) [PERSON_NAME], [PERSON_NAME] Abstract or Descr…" at bounding box center [257, 275] width 332 height 582
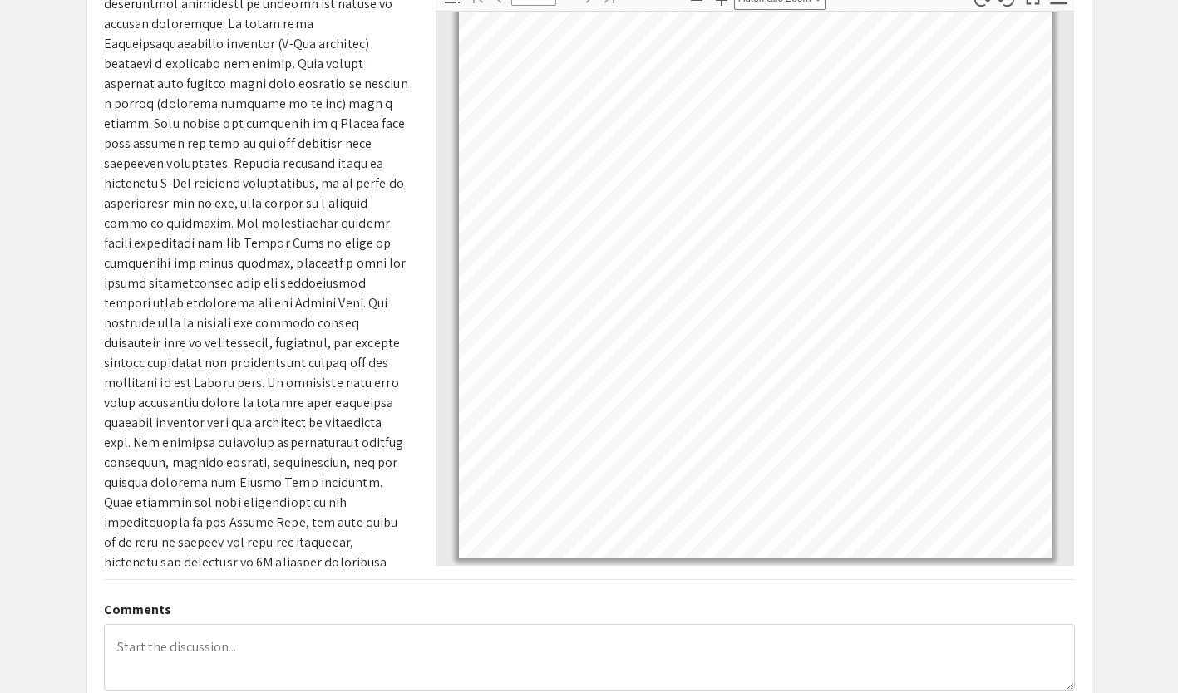
scroll to position [247, 0]
